Goal: Task Accomplishment & Management: Use online tool/utility

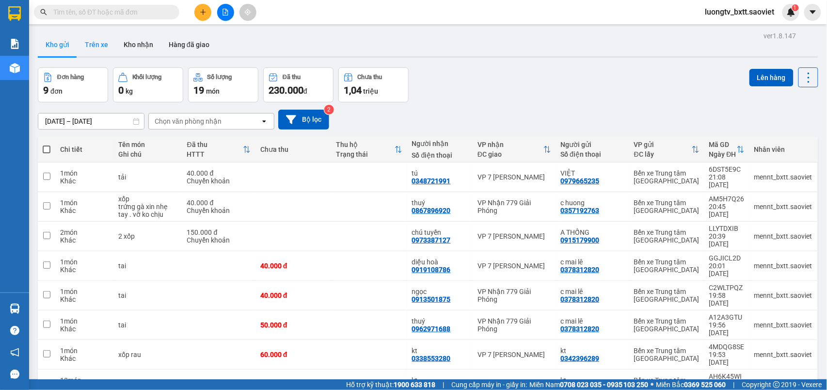
click at [90, 43] on button "Trên xe" at bounding box center [96, 44] width 39 height 23
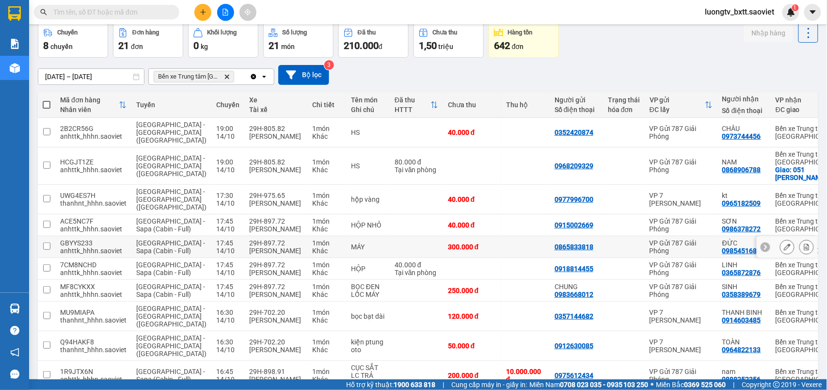
scroll to position [110, 0]
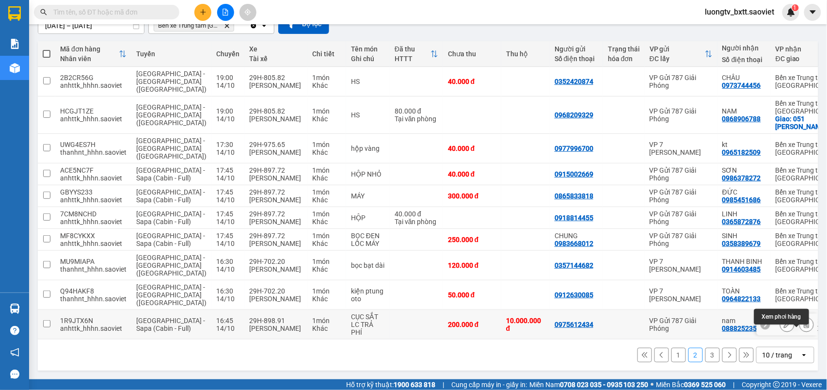
click at [803, 321] on icon at bounding box center [806, 324] width 7 height 7
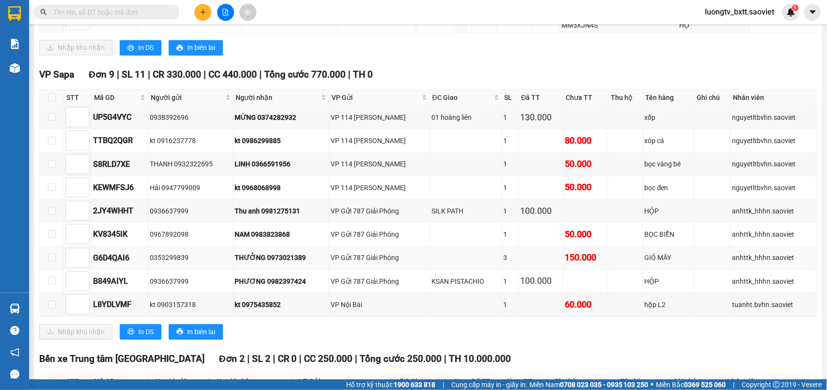
scroll to position [840, 0]
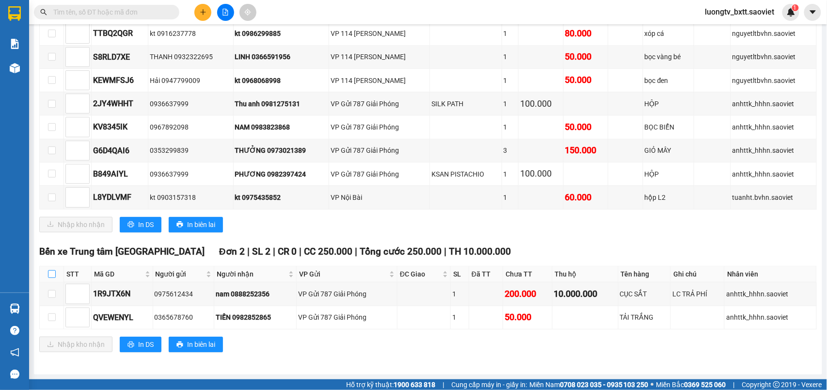
click at [51, 272] on input "checkbox" at bounding box center [52, 274] width 8 height 8
checkbox input "true"
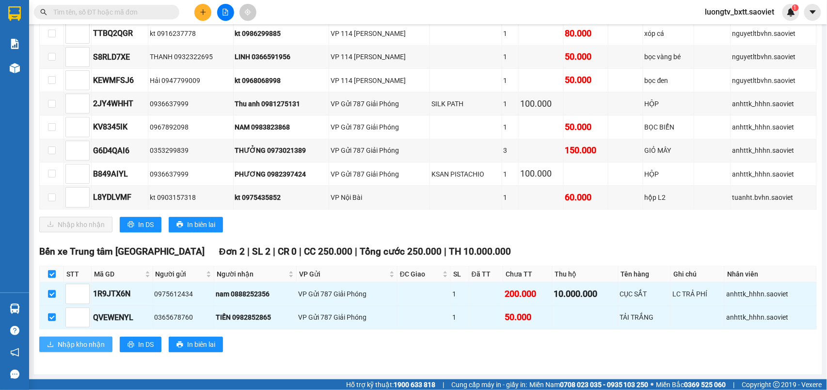
click at [68, 350] on span "Nhập kho nhận" at bounding box center [81, 344] width 47 height 11
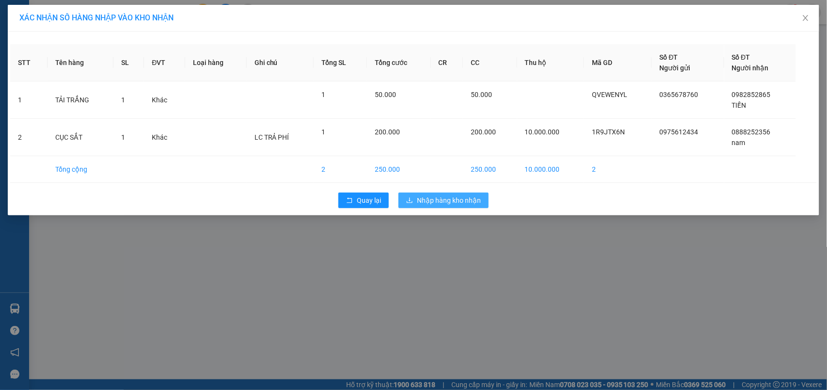
click at [427, 200] on span "Nhập hàng kho nhận" at bounding box center [449, 200] width 64 height 11
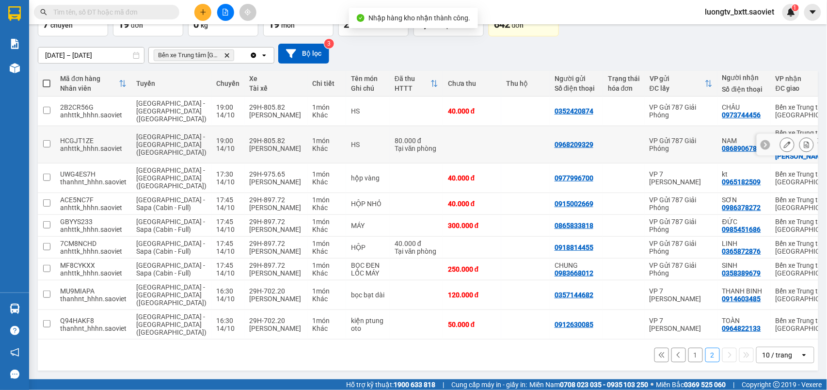
scroll to position [80, 0]
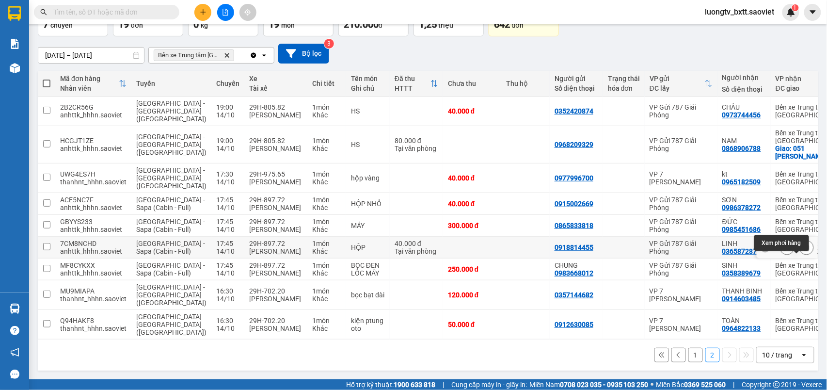
click at [803, 245] on icon at bounding box center [806, 247] width 7 height 7
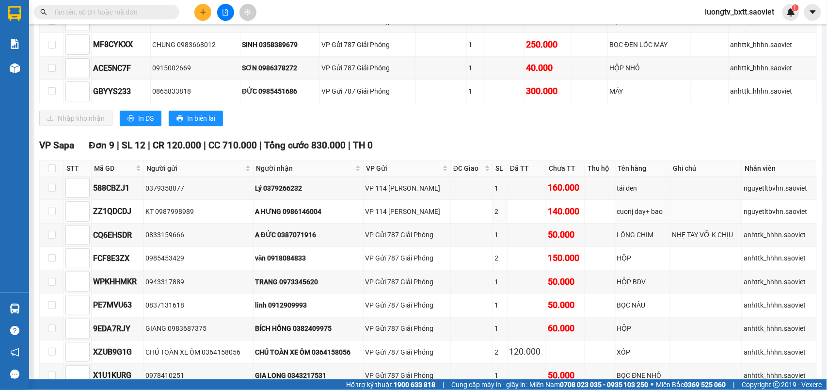
scroll to position [920, 0]
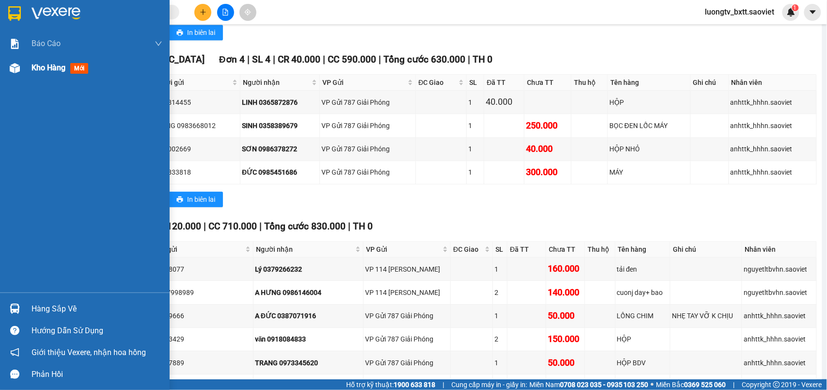
click at [33, 67] on span "Kho hàng" at bounding box center [49, 67] width 34 height 9
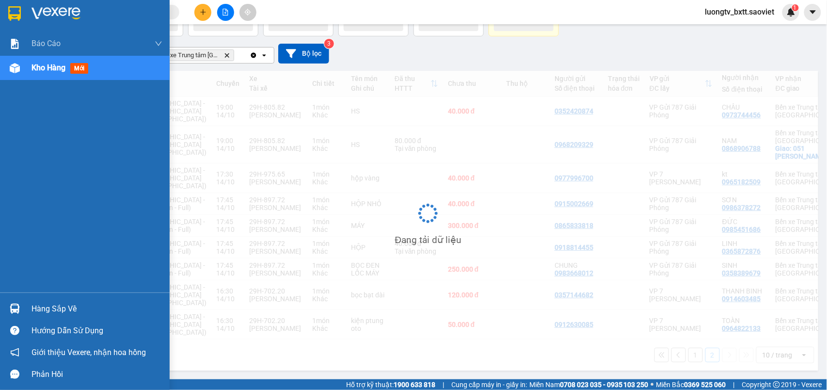
scroll to position [80, 0]
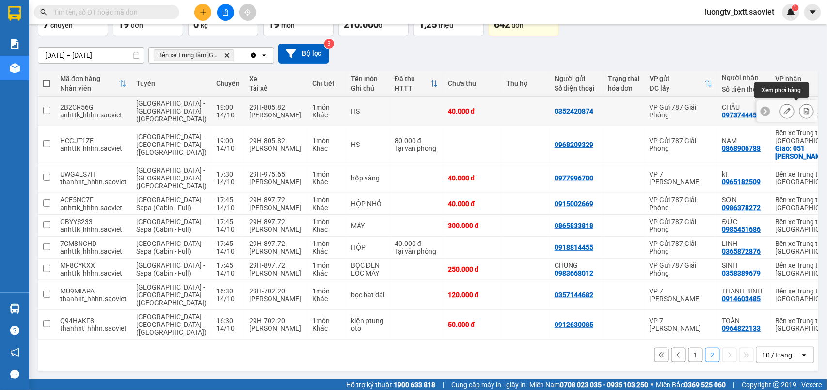
click at [800, 103] on button at bounding box center [807, 111] width 14 height 17
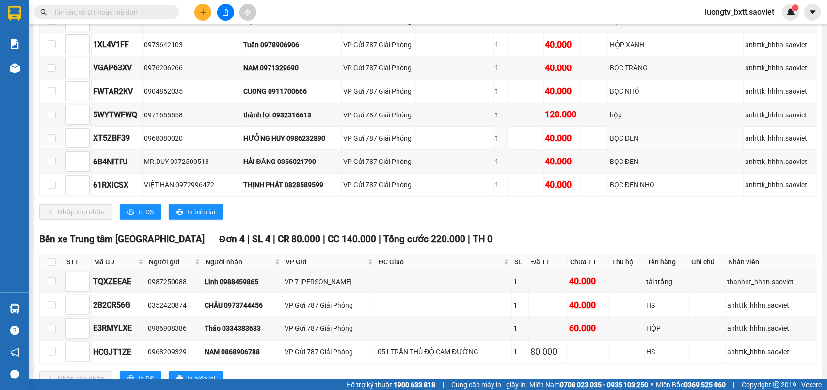
scroll to position [1205, 0]
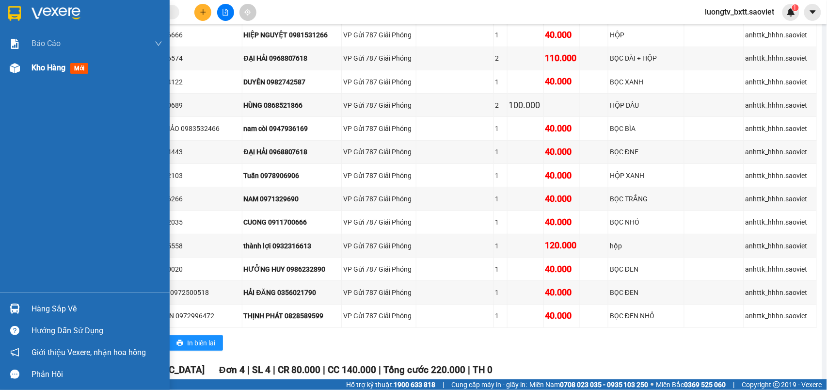
click at [37, 67] on span "Kho hàng" at bounding box center [49, 67] width 34 height 9
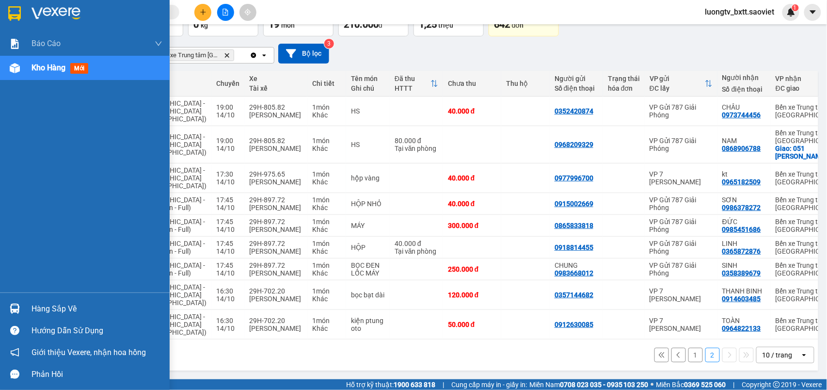
scroll to position [80, 0]
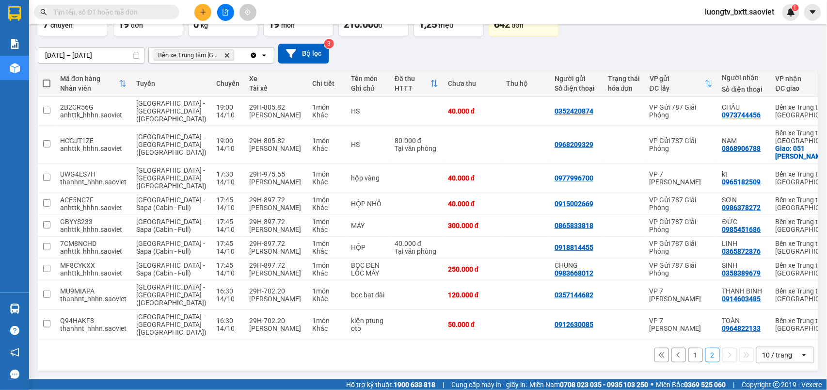
click at [689, 355] on button "1" at bounding box center [696, 355] width 15 height 15
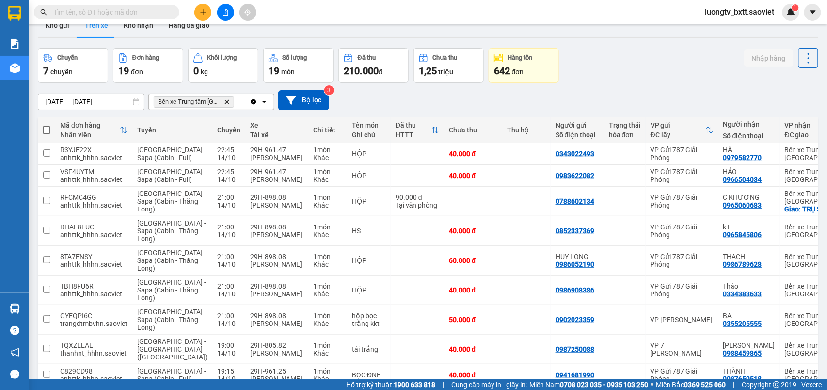
scroll to position [0, 0]
